Goal: Information Seeking & Learning: Learn about a topic

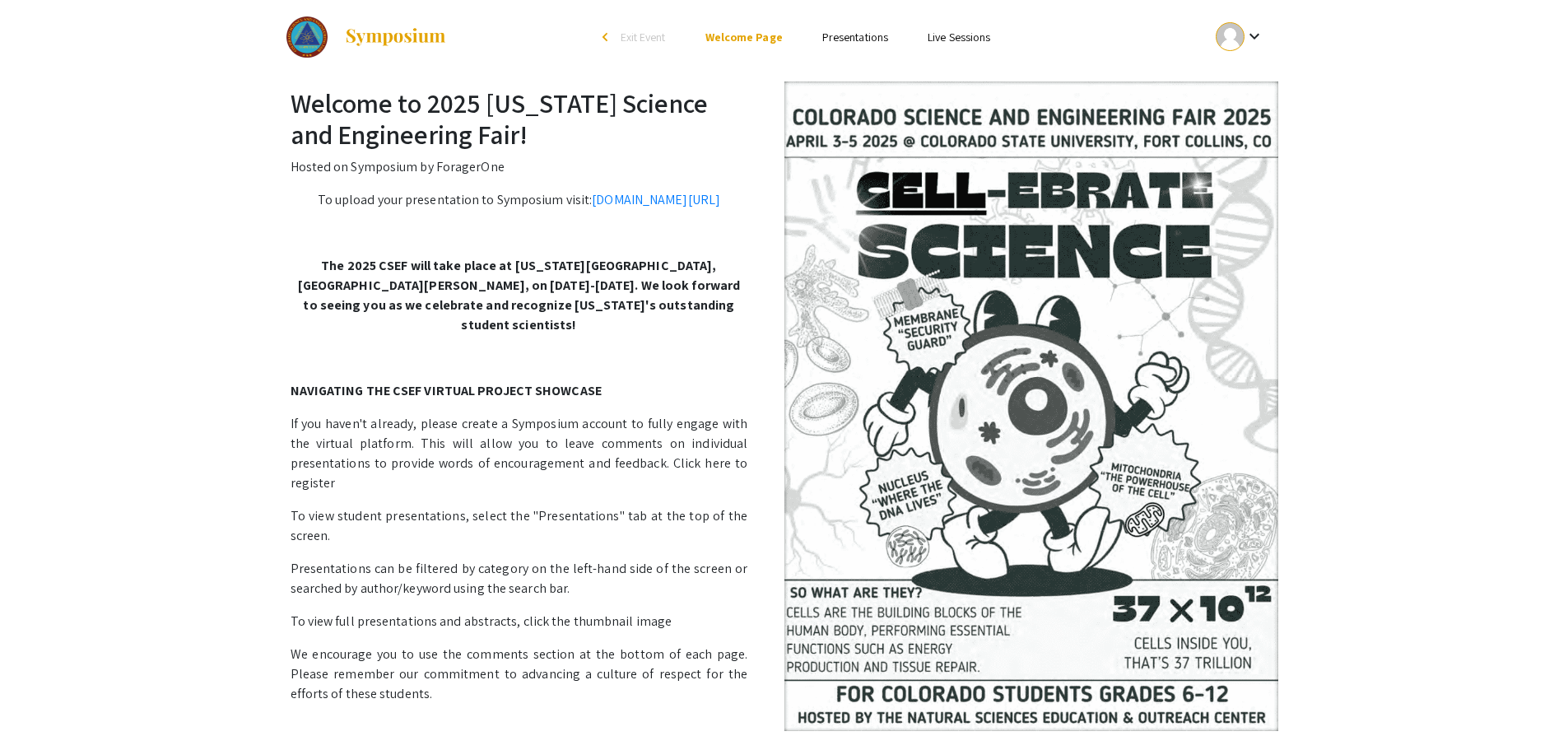
click at [843, 40] on link "Presentations" at bounding box center [855, 37] width 66 height 14
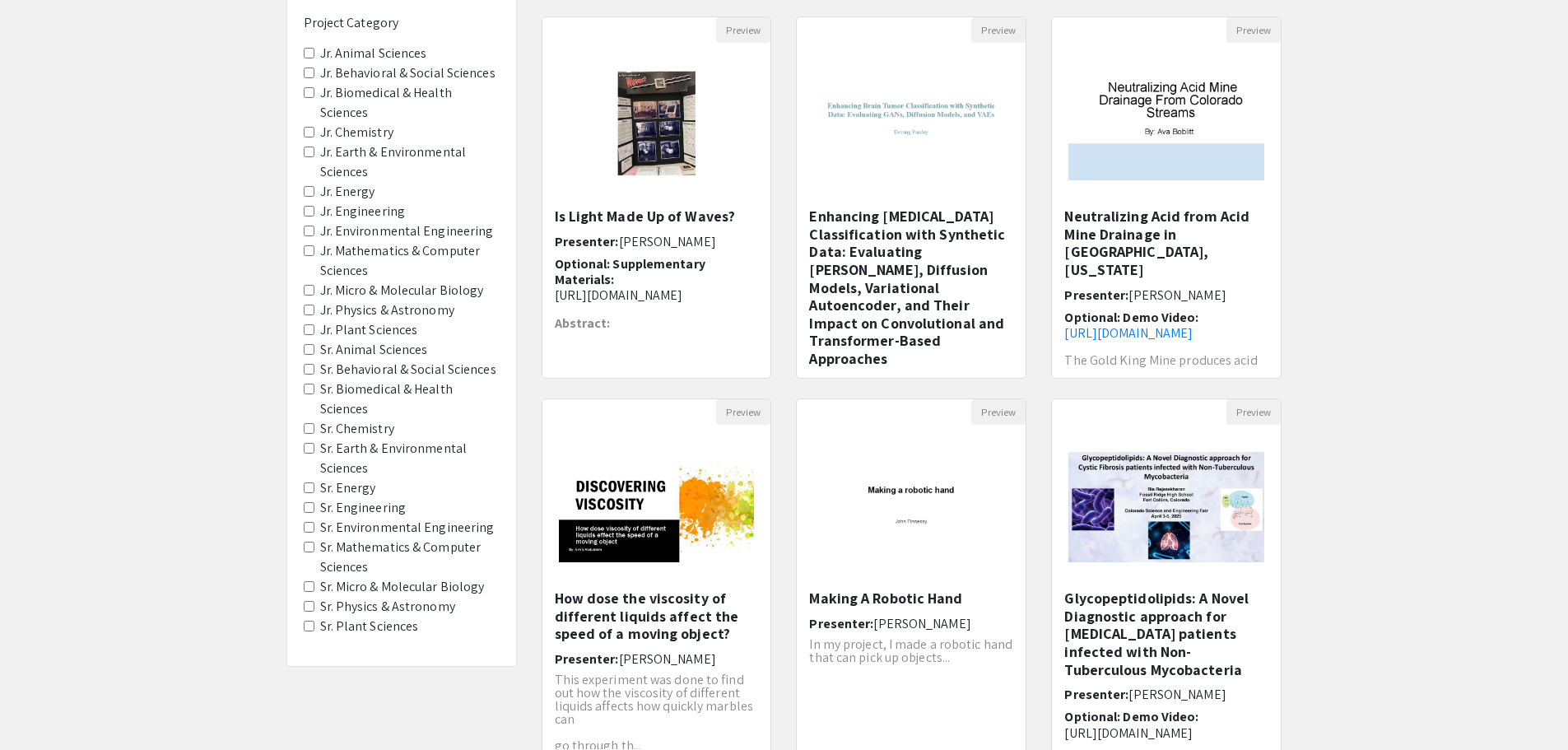
scroll to position [247, 0]
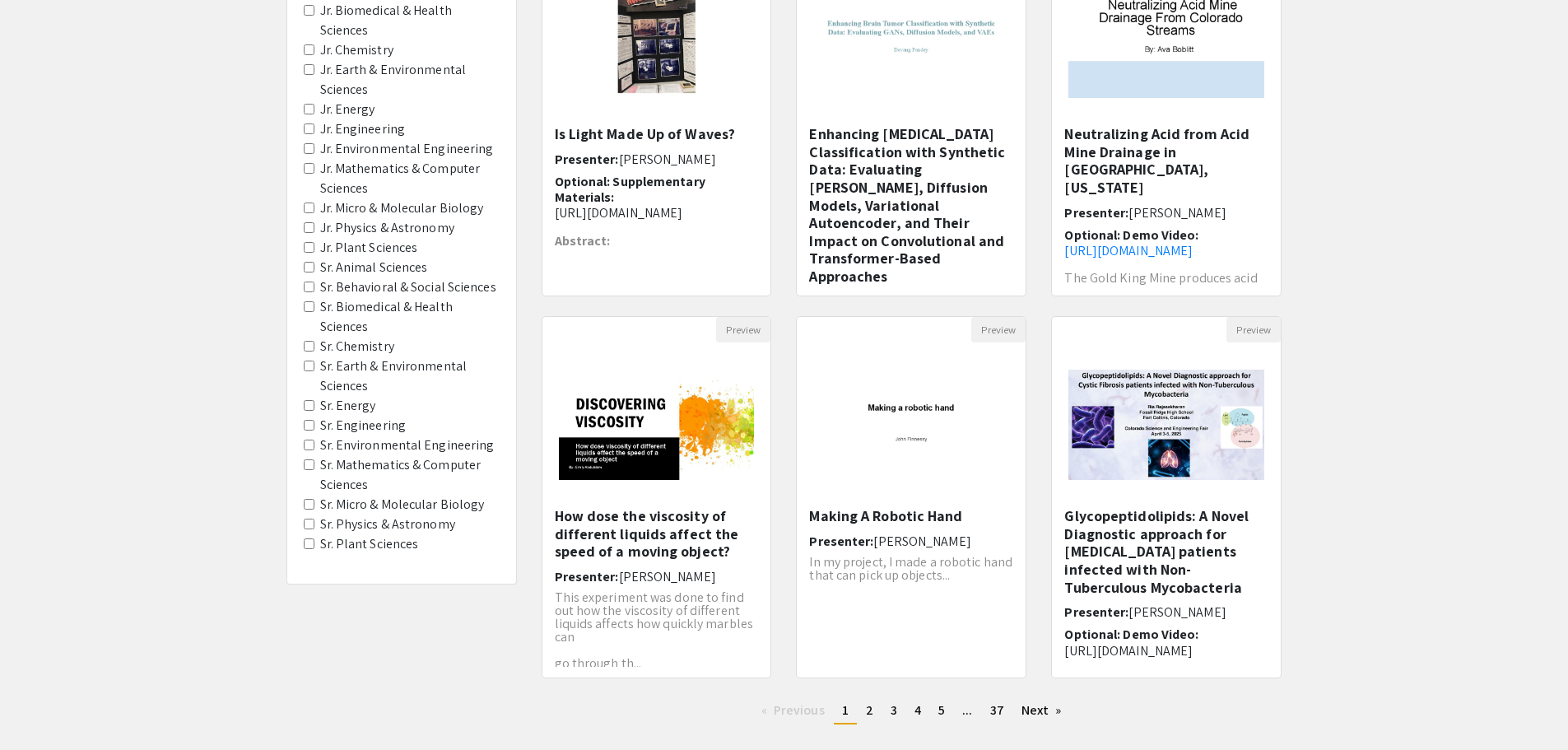
click at [302, 404] on div "Filters Project Category Jr. Animal Sciences Jr. Behavioral & Social Sciences J…" at bounding box center [401, 227] width 229 height 715
click at [310, 410] on Energy "Sr. Energy" at bounding box center [308, 405] width 11 height 11
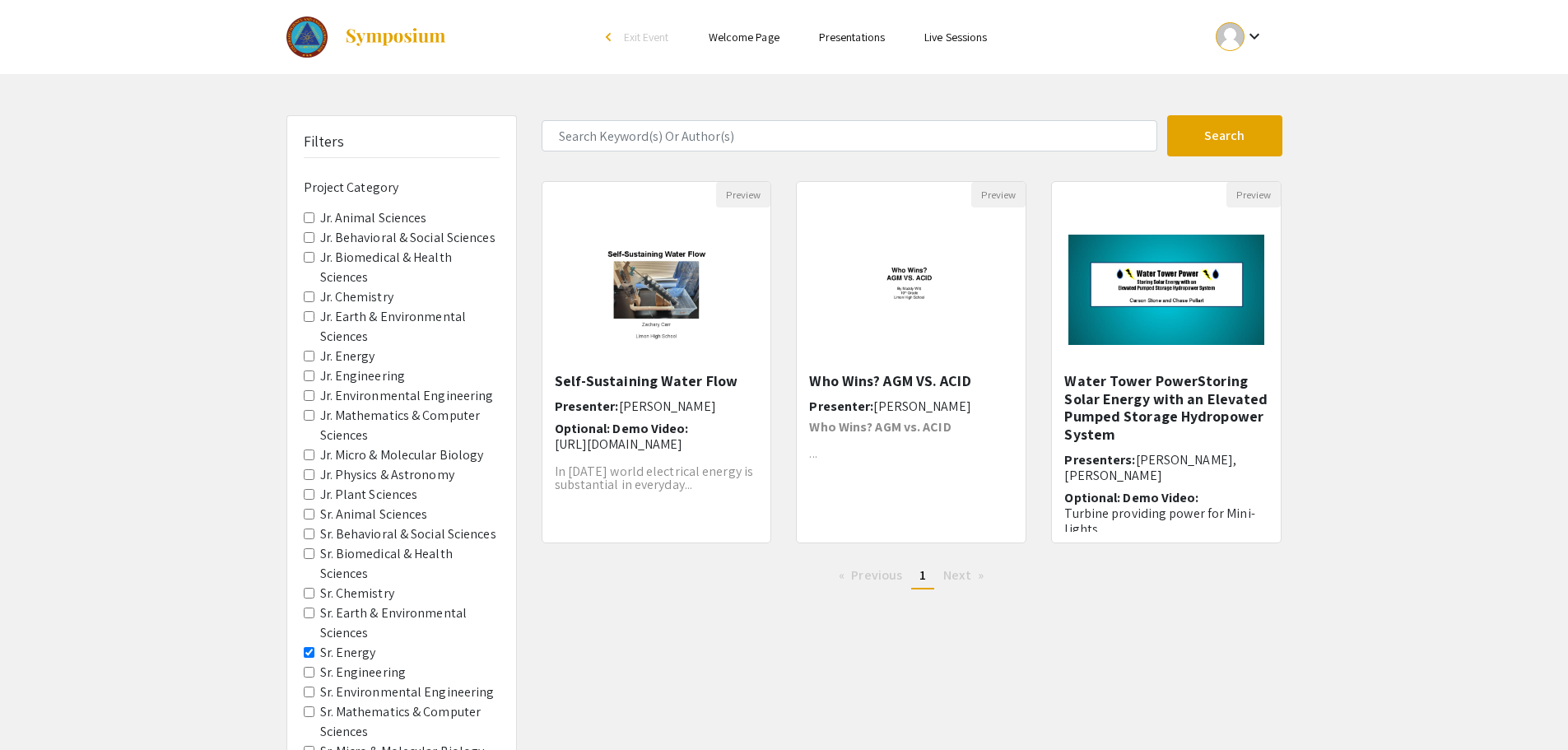
click at [307, 677] on Engineering "Sr. Engineering" at bounding box center [308, 672] width 11 height 11
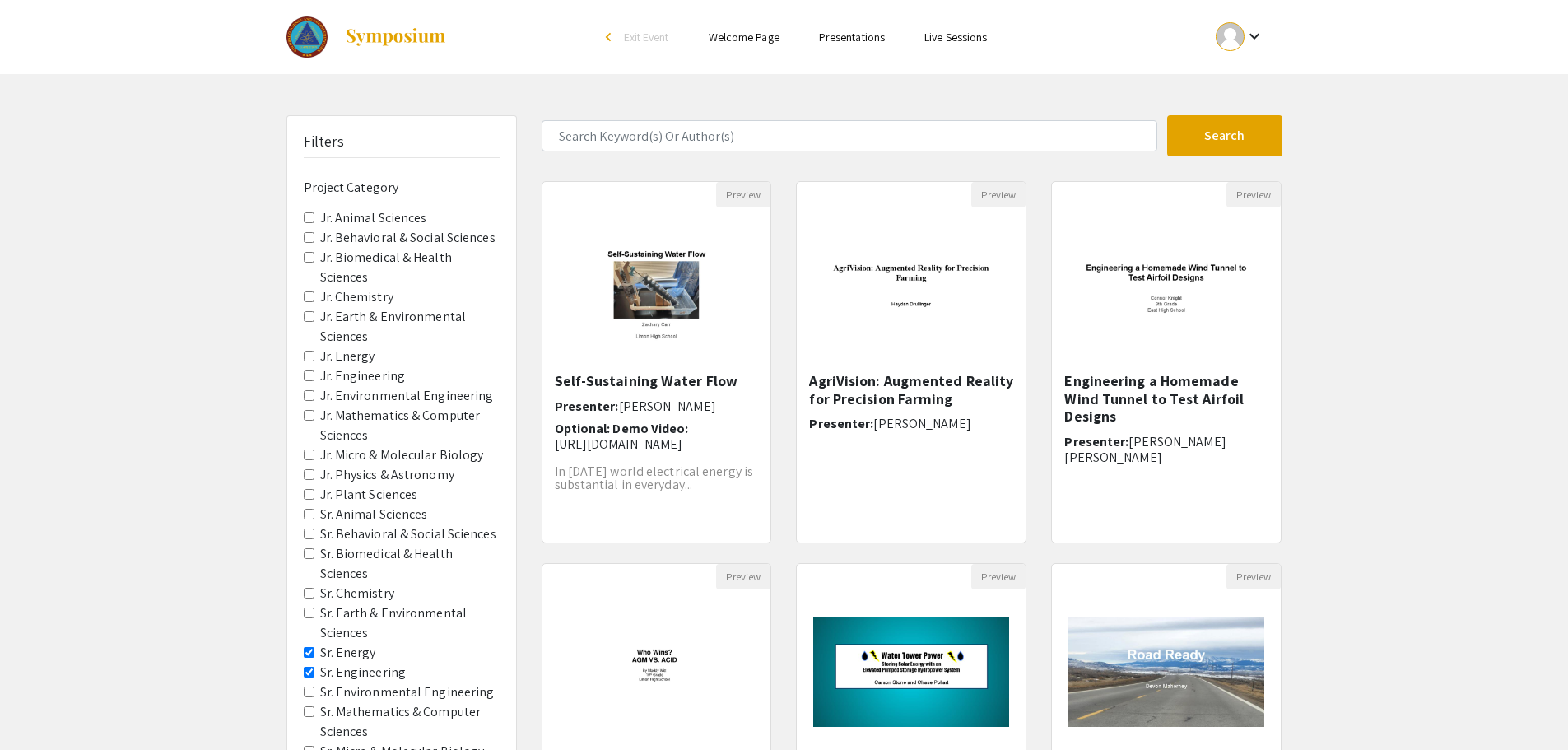
scroll to position [82, 0]
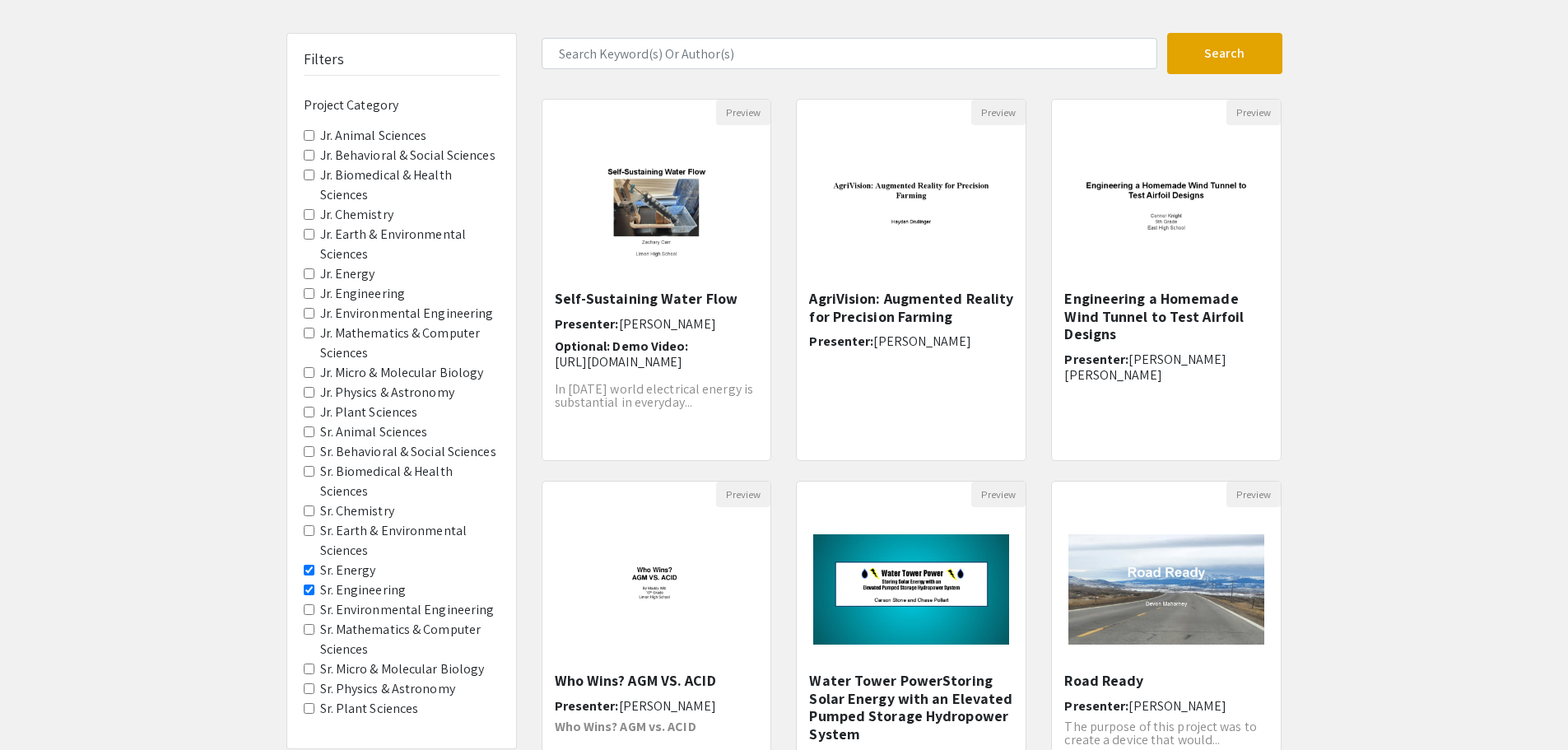
click at [308, 614] on Engineering "Sr. Environmental Engineering" at bounding box center [308, 609] width 11 height 11
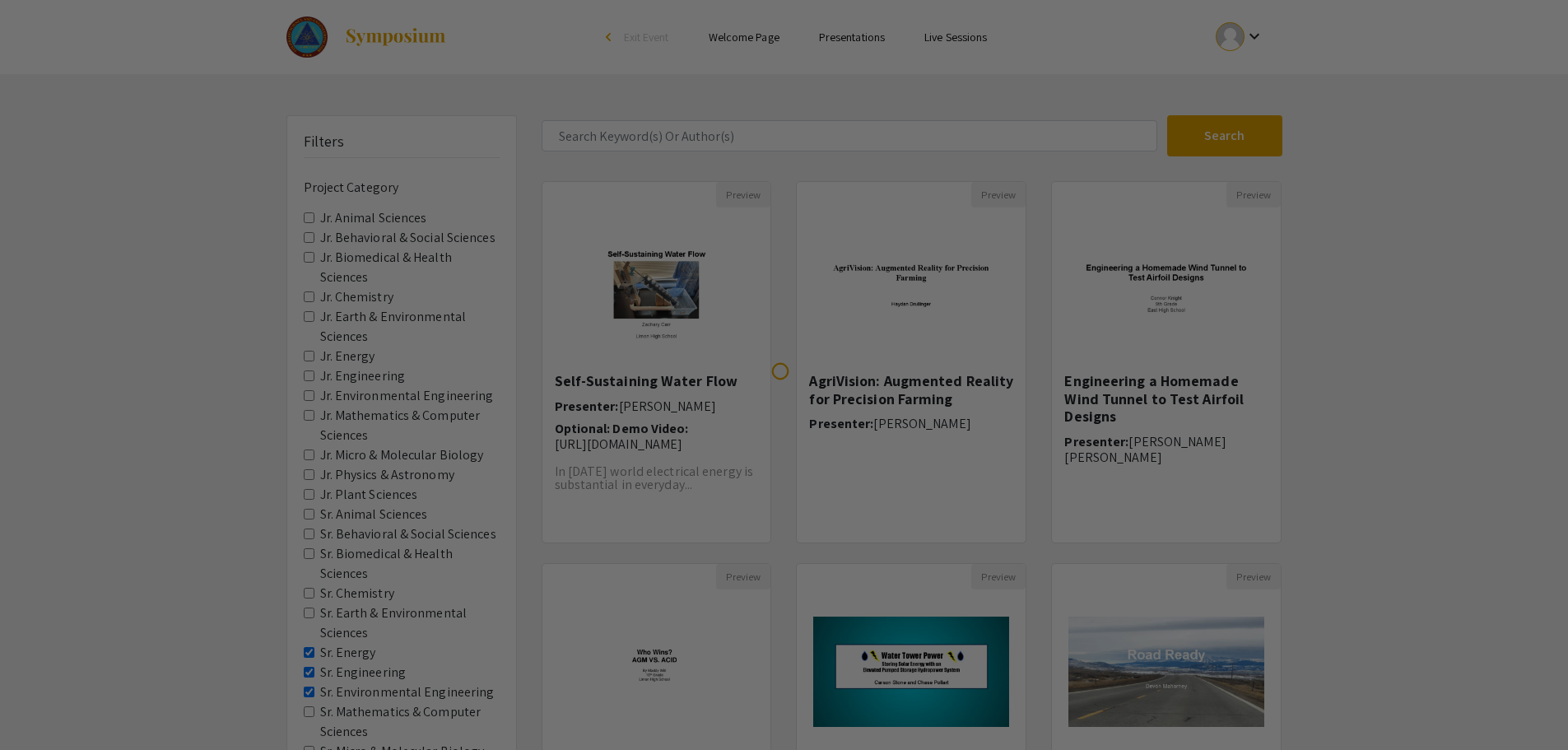
scroll to position [82, 0]
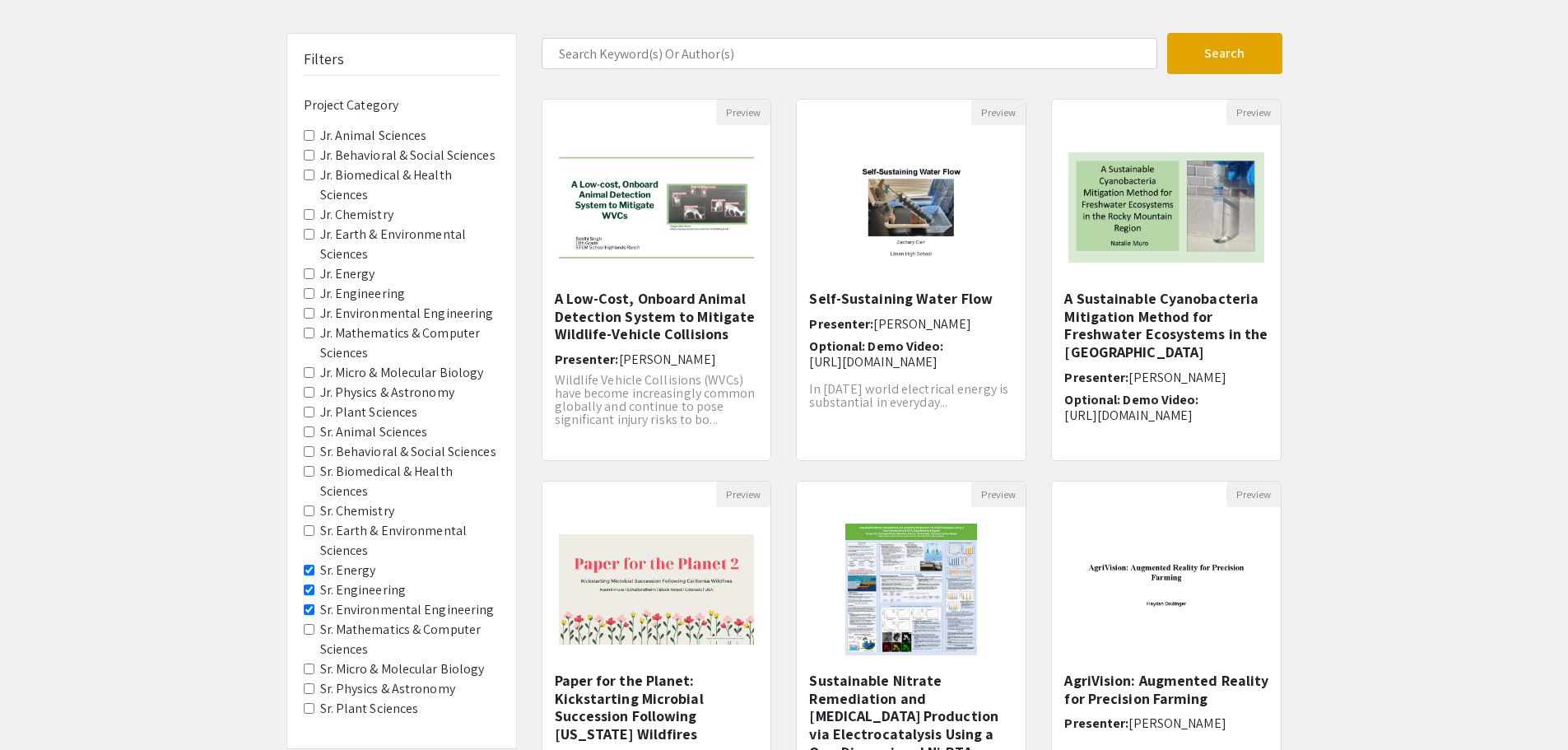
click at [307, 632] on Sciences "Sr. Mathematics & Computer Sciences" at bounding box center [308, 629] width 11 height 11
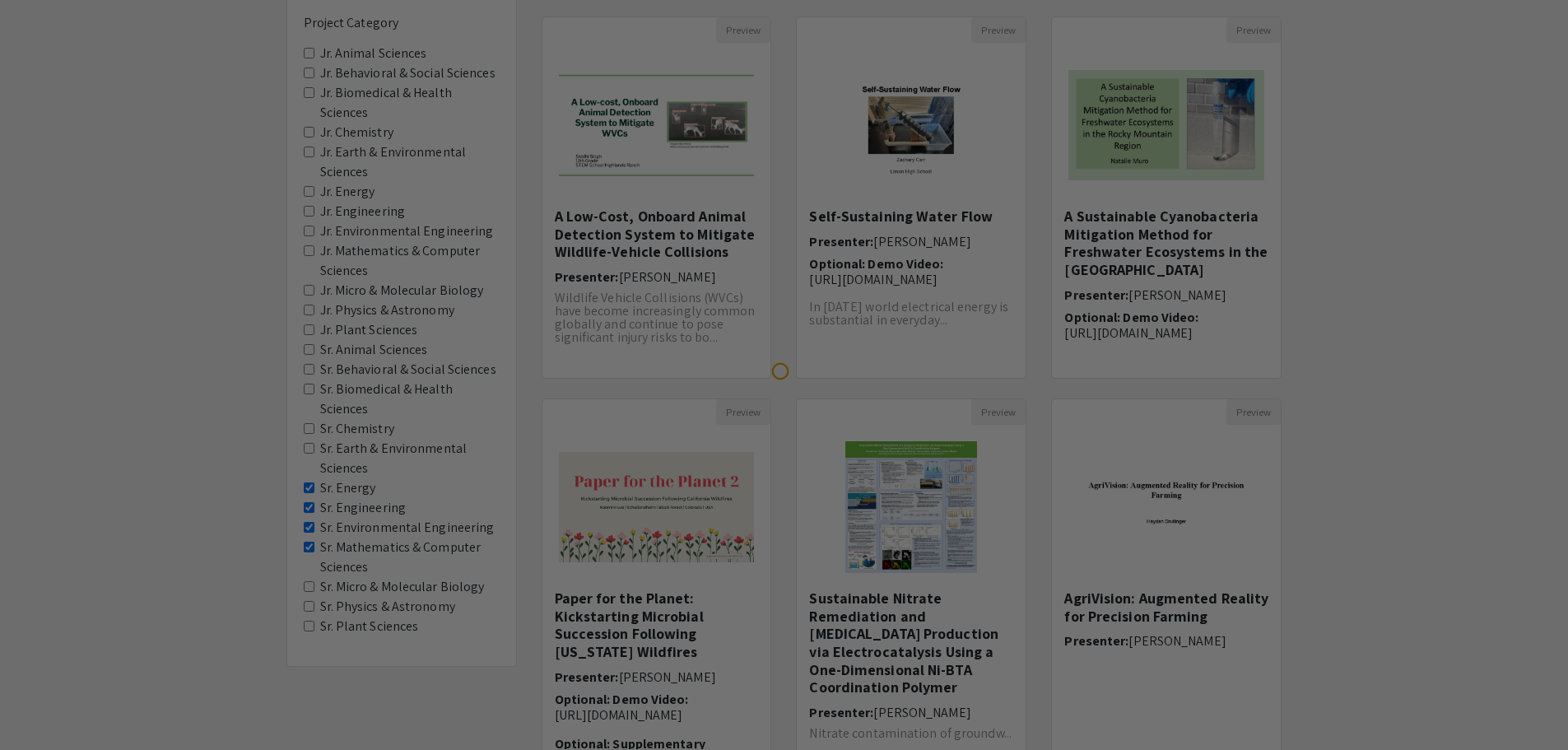
scroll to position [247, 0]
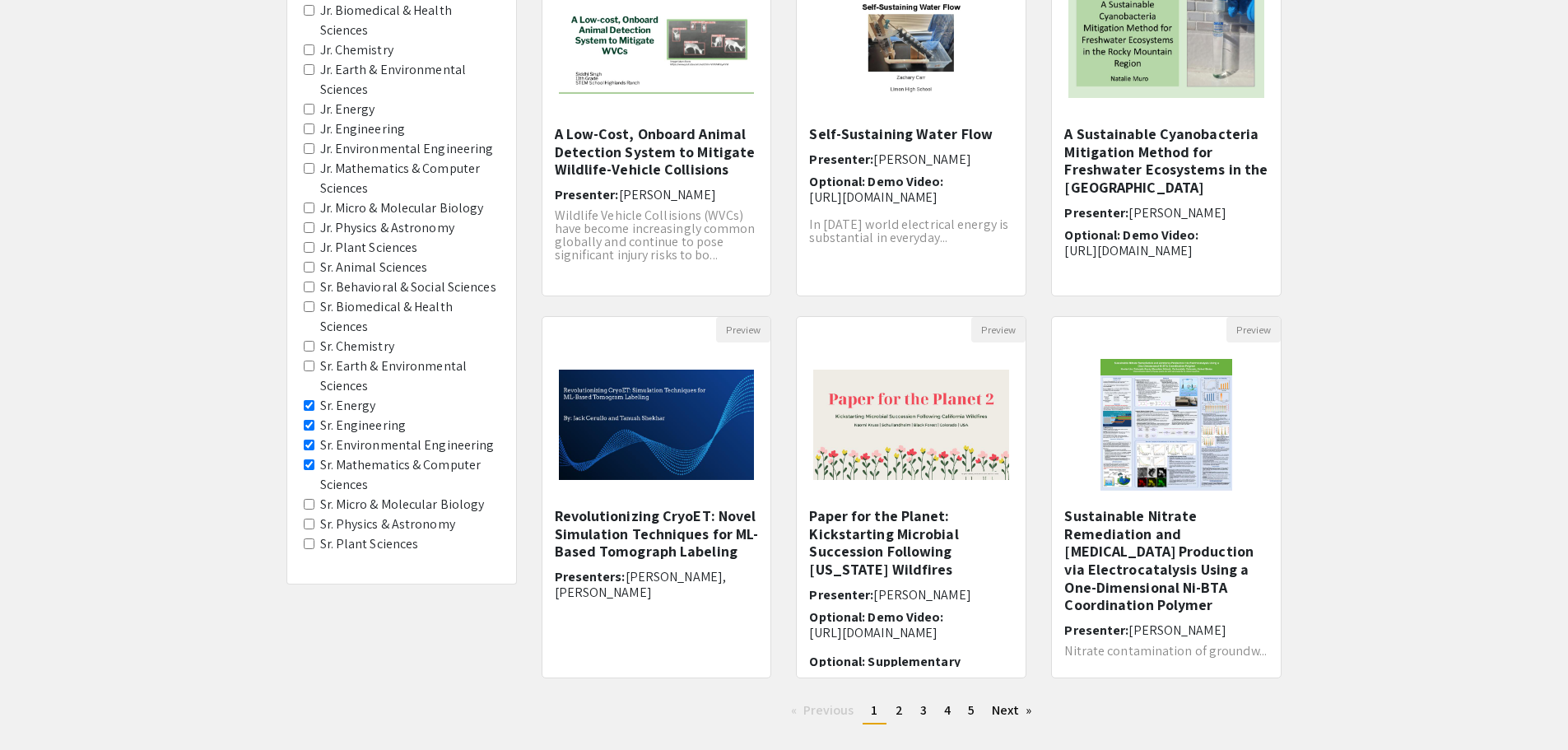
click at [308, 527] on Astronomy "Sr. Physics & Astronomy" at bounding box center [308, 524] width 11 height 11
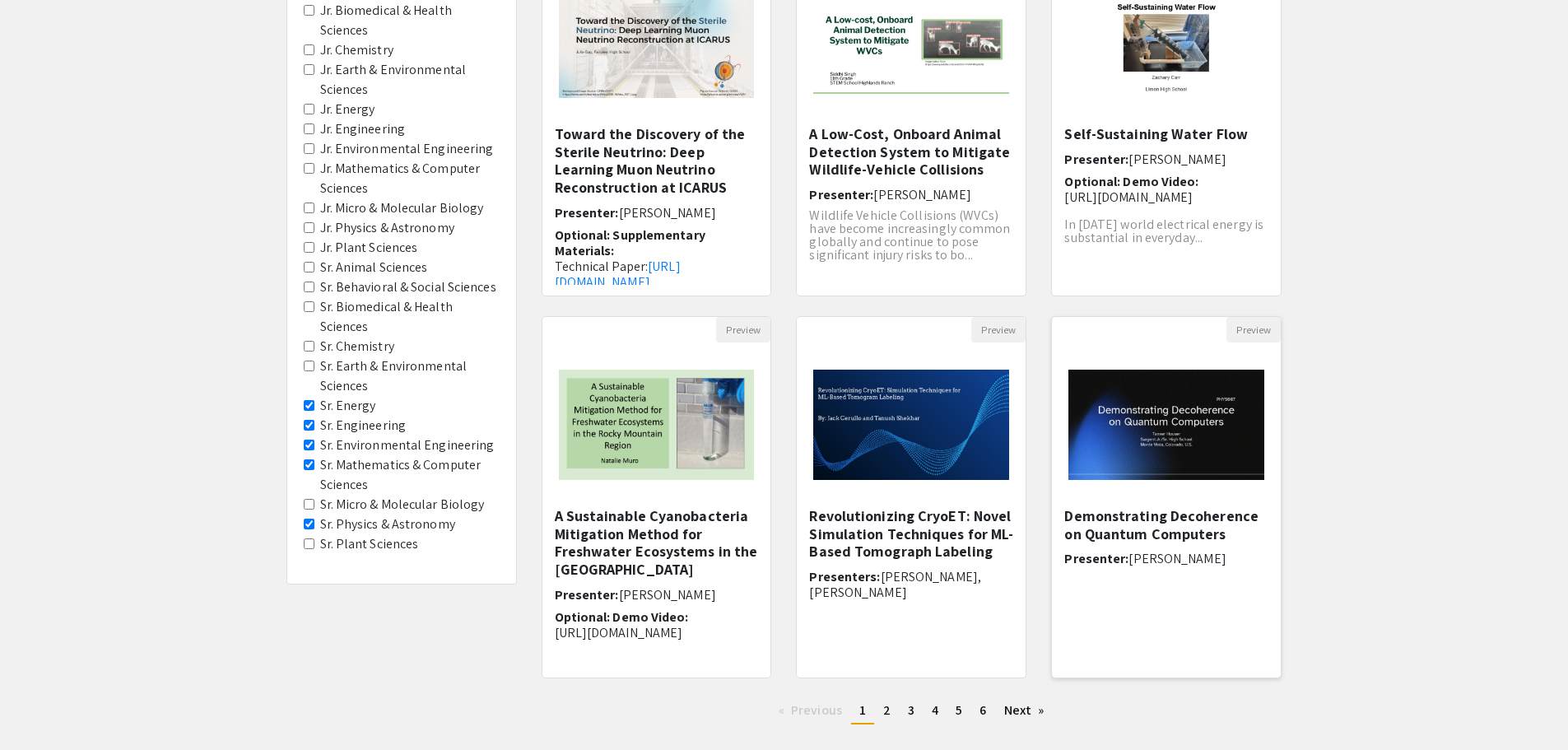
scroll to position [342, 0]
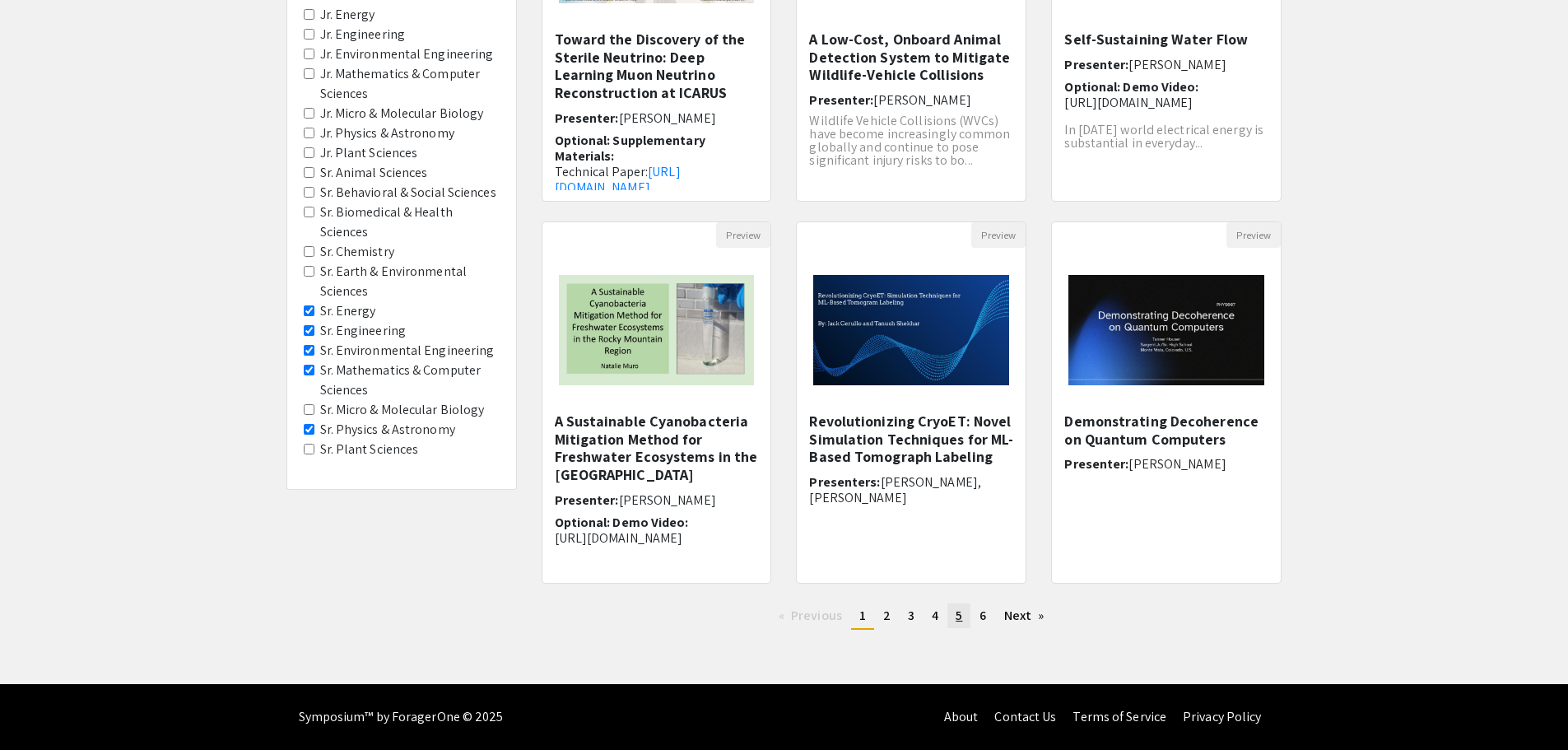
click at [963, 621] on link "page 5" at bounding box center [959, 617] width 23 height 25
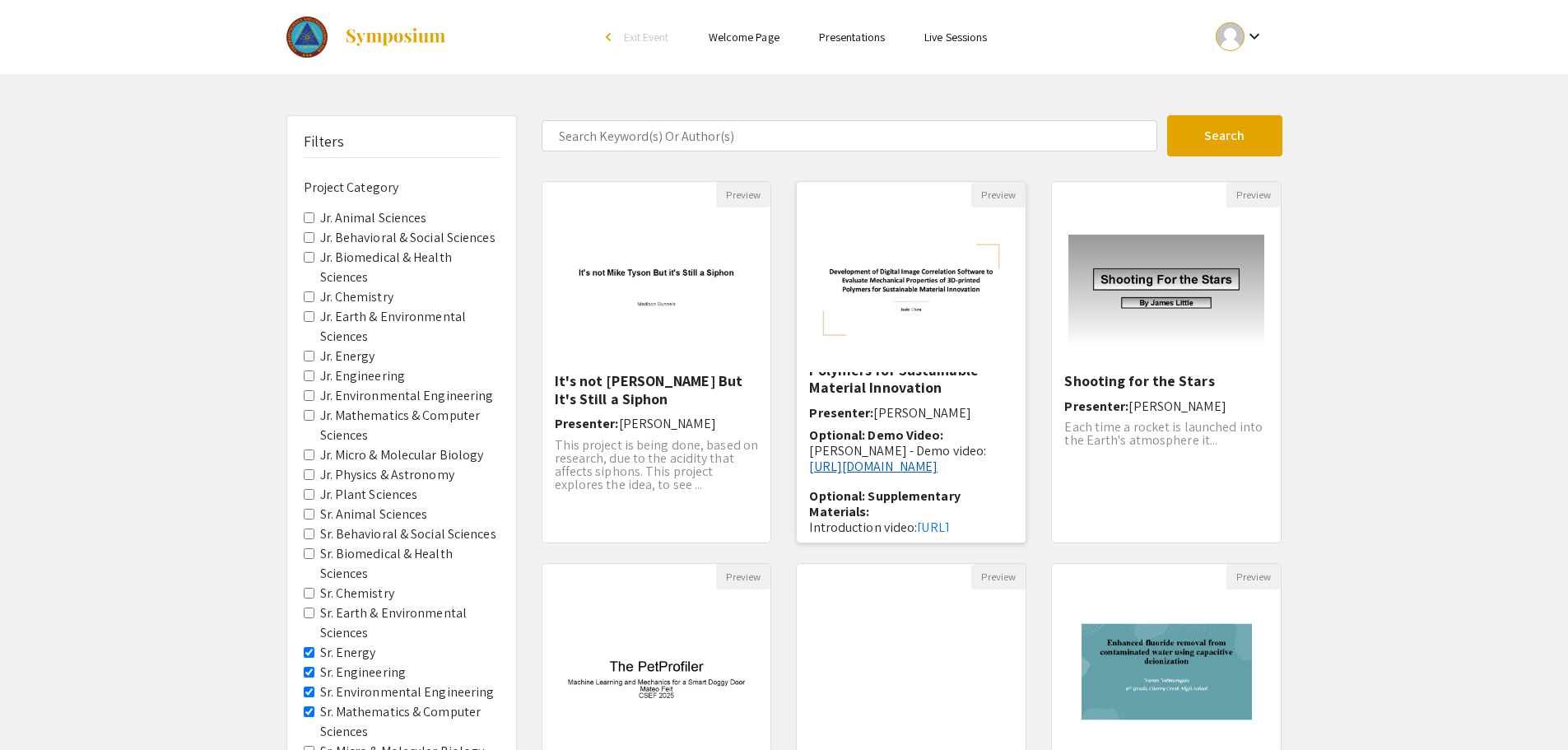
scroll to position [164, 0]
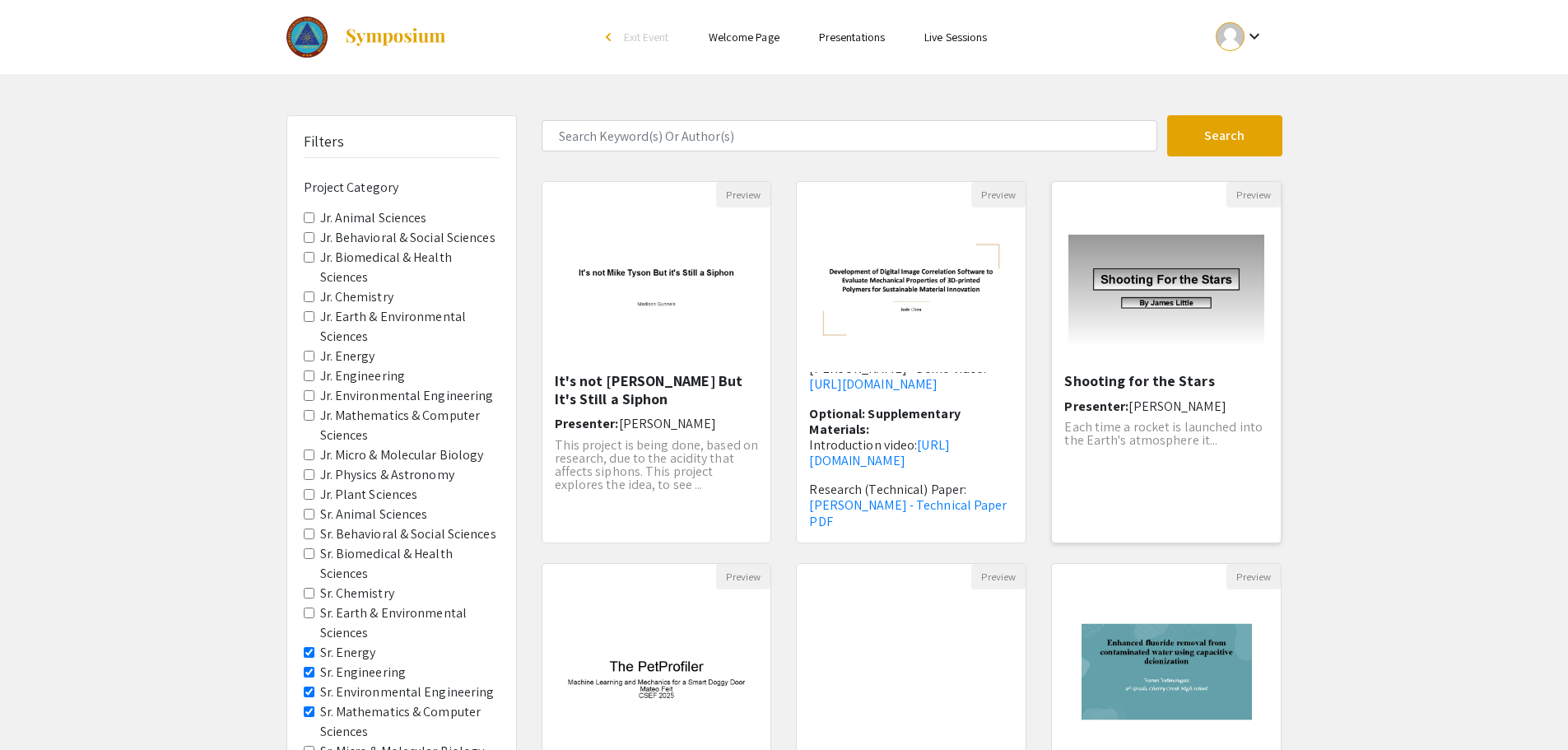
click at [1170, 405] on span "James Little" at bounding box center [1177, 407] width 98 height 17
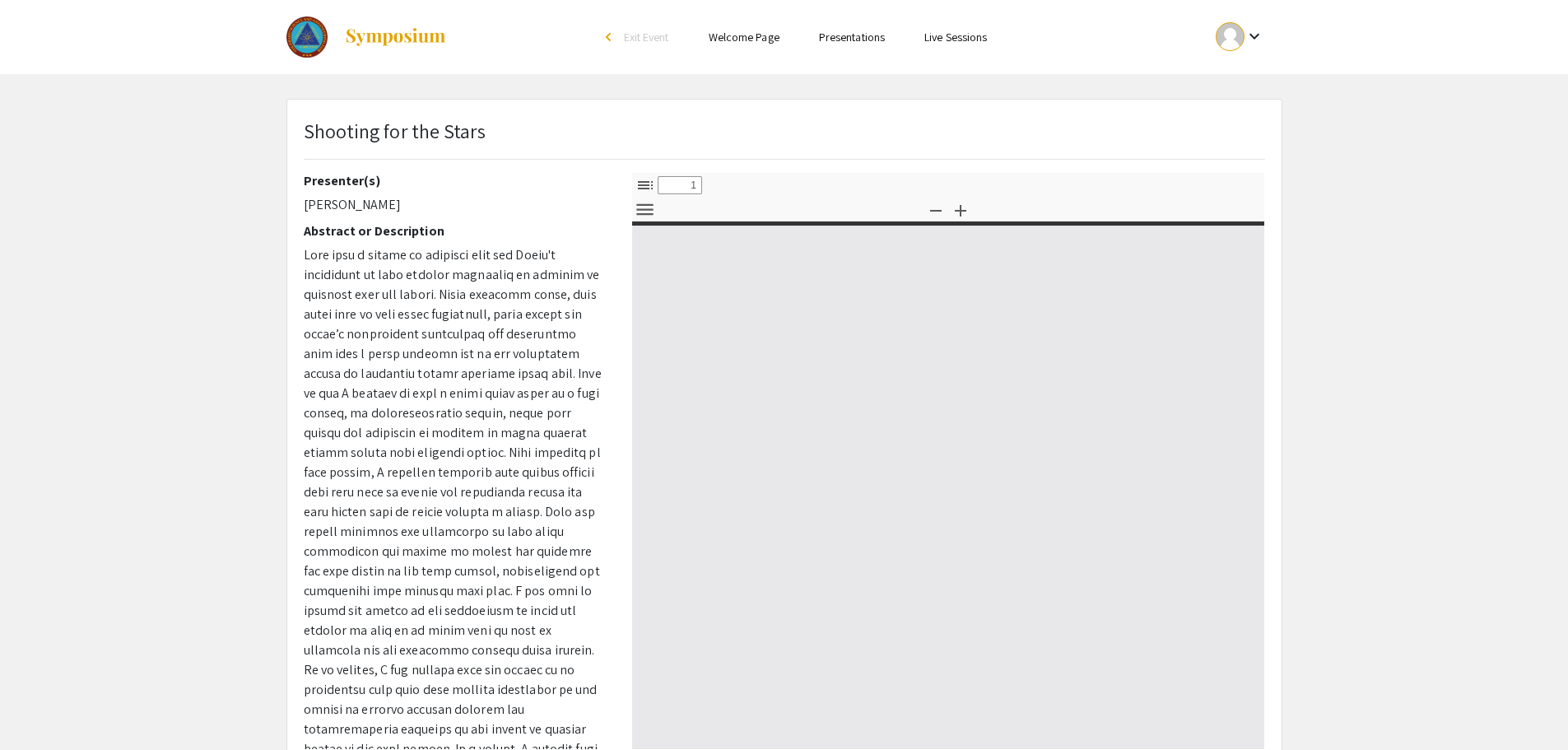
select select "custom"
type input "0"
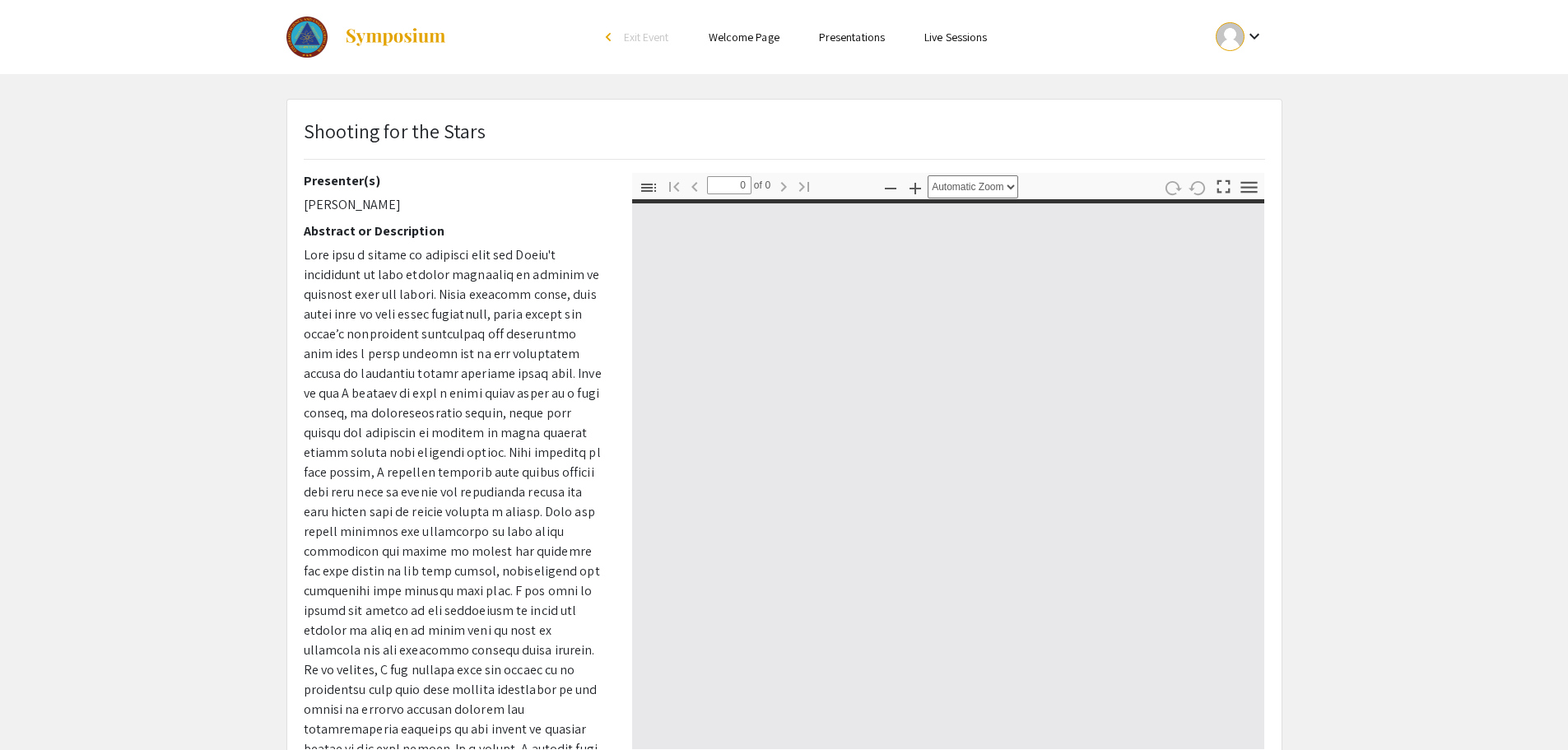
select select "custom"
type input "1"
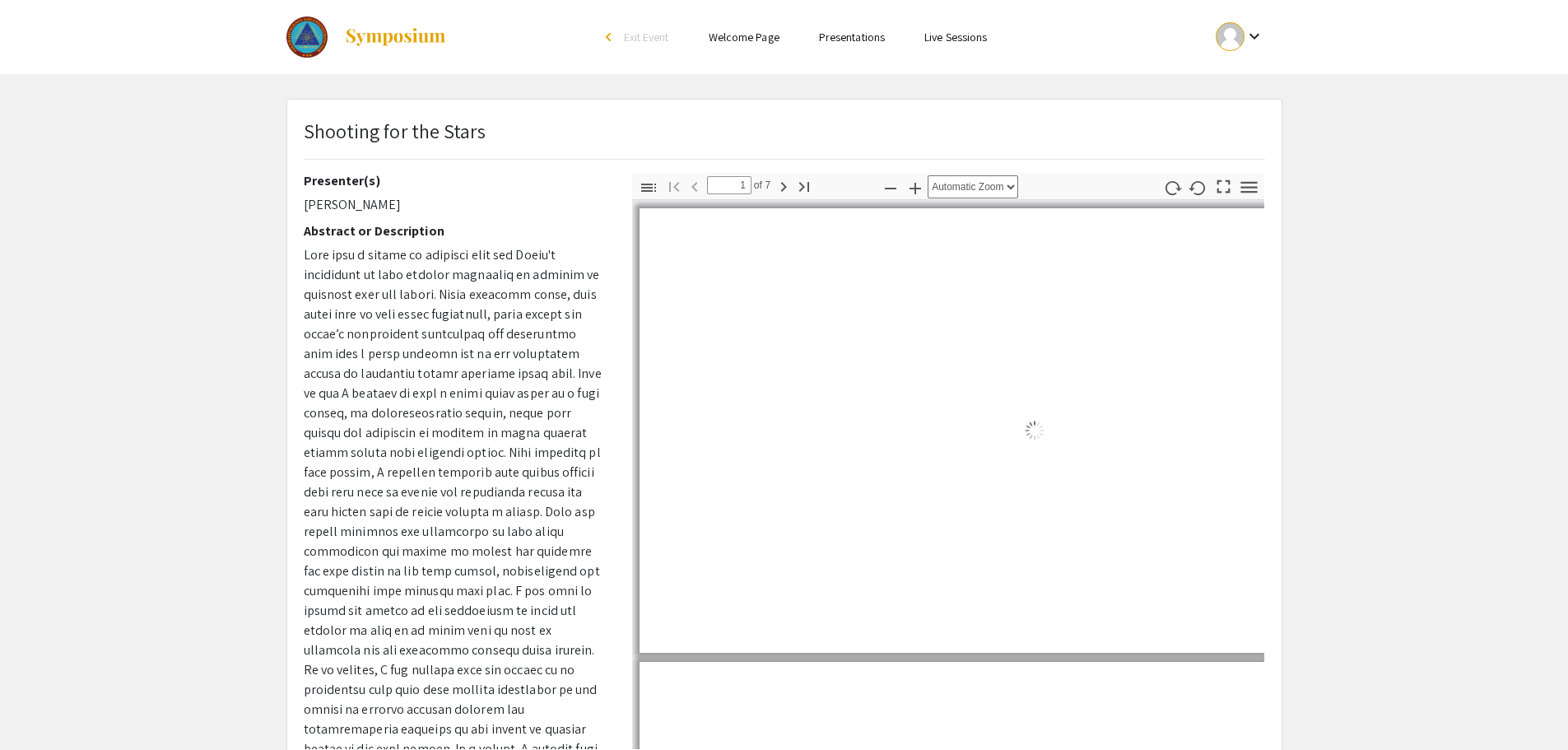
select select "auto"
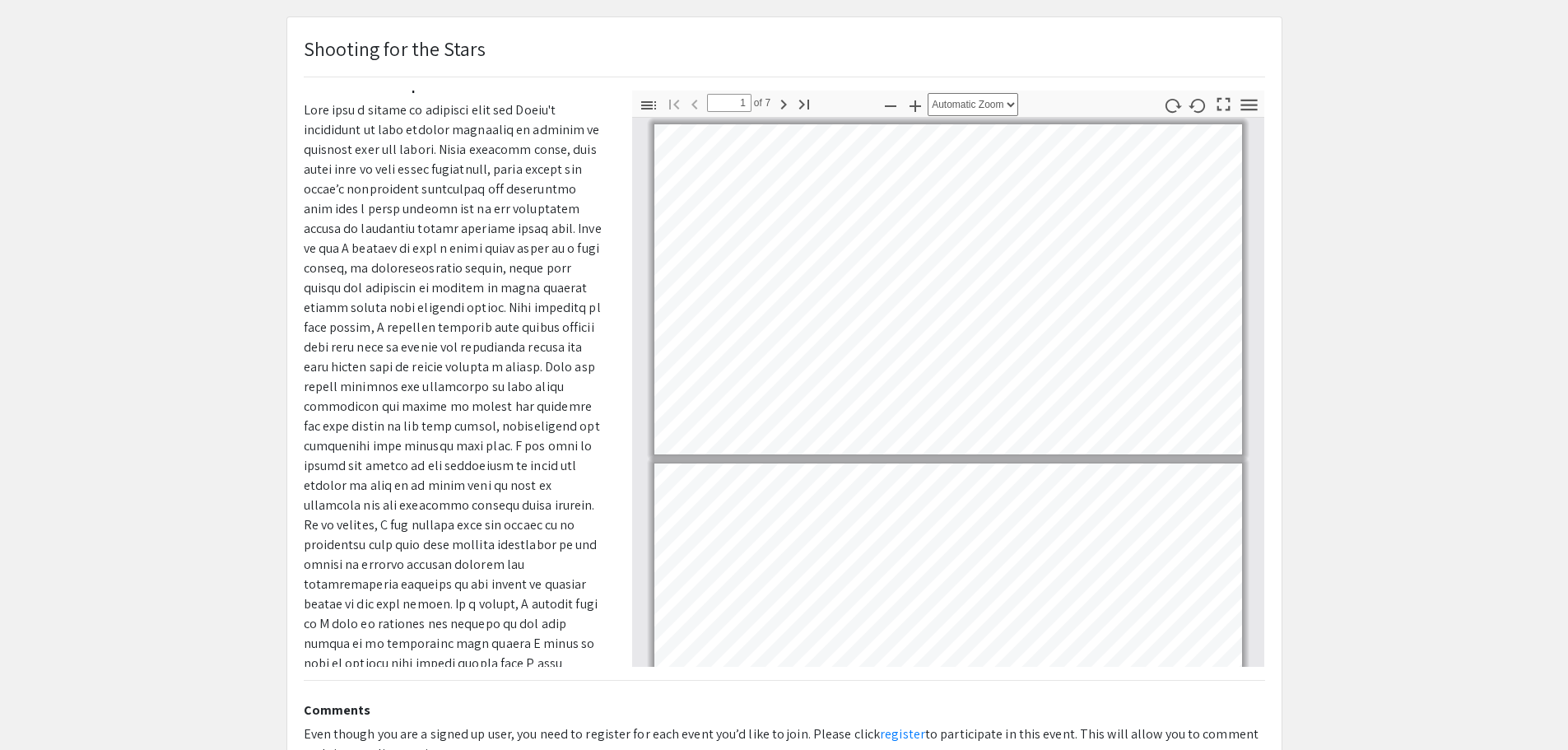
scroll to position [164, 0]
